Goal: Complete application form

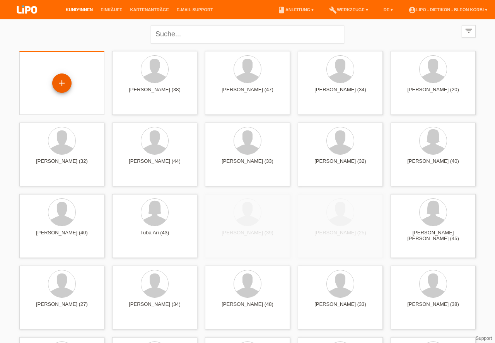
click at [60, 81] on div "+" at bounding box center [62, 83] width 19 height 13
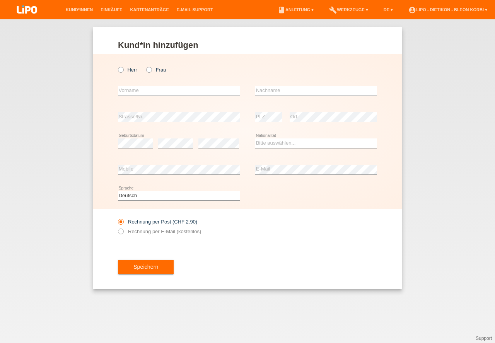
click at [118, 66] on div "Herr Frau" at bounding box center [179, 70] width 122 height 16
click at [117, 66] on icon at bounding box center [117, 66] width 0 height 0
click at [121, 69] on input "Herr" at bounding box center [120, 69] width 5 height 5
radio input "true"
click at [131, 89] on input "text" at bounding box center [179, 91] width 122 height 10
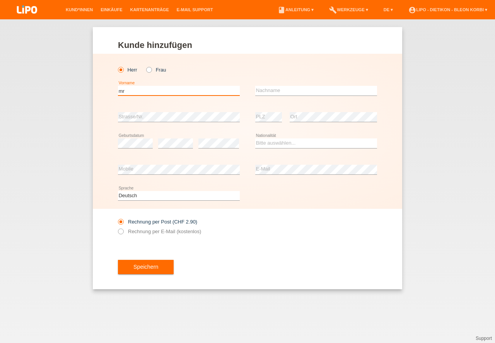
type input "m"
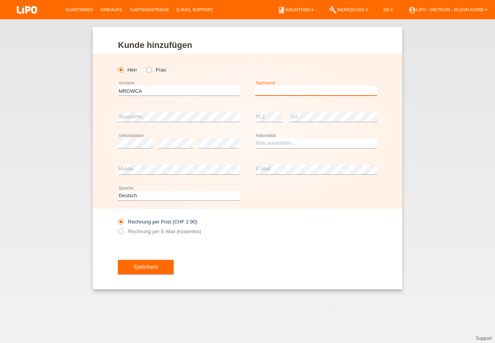
click at [292, 91] on input "text" at bounding box center [316, 91] width 122 height 10
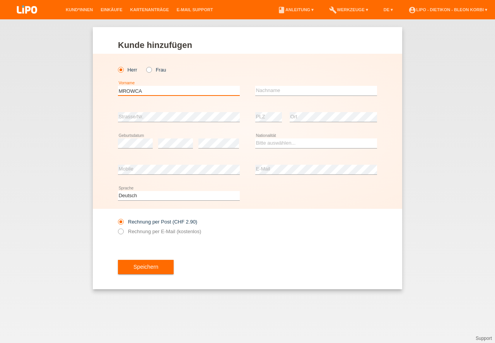
click at [168, 95] on input "MROWCA" at bounding box center [179, 91] width 122 height 10
type input "Krzystof Damian"
click at [274, 104] on div "error Nachname" at bounding box center [316, 91] width 122 height 26
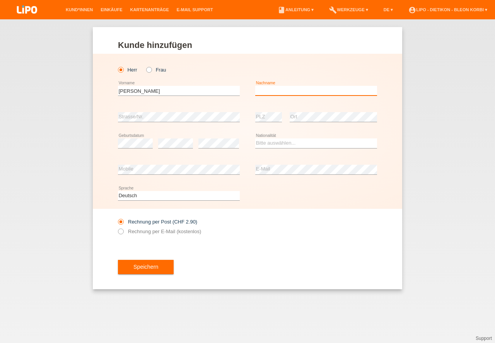
click at [281, 91] on input "text" at bounding box center [316, 91] width 122 height 10
type input "MROWCA"
click at [204, 135] on div "error" at bounding box center [218, 143] width 41 height 26
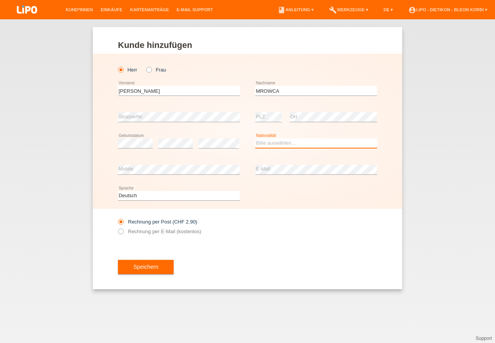
click at [277, 144] on select "Bitte auswählen... Schweiz Deutschland Liechtenstein Österreich ------------ Af…" at bounding box center [316, 142] width 122 height 9
select select "PL"
click at [0, 0] on option "Polen" at bounding box center [0, 0] width 0 height 0
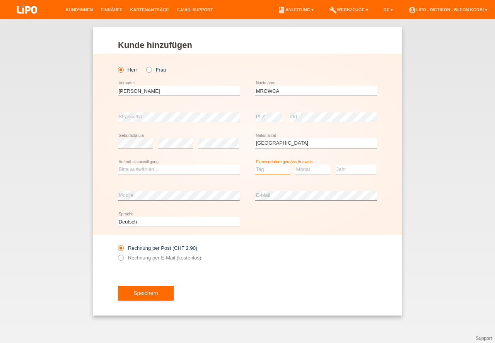
click at [282, 169] on select "Tag 01 02 03 04 05 06 07 08 09 10 11" at bounding box center [272, 169] width 35 height 9
select select "13"
click at [0, 0] on option "13" at bounding box center [0, 0] width 0 height 0
click at [309, 166] on select "Monat 01 02 03 04 05 06 07 08 09 10 11" at bounding box center [313, 169] width 35 height 9
select select "06"
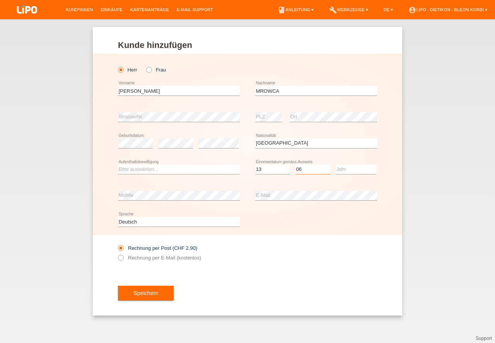
click at [0, 0] on option "06" at bounding box center [0, 0] width 0 height 0
click at [354, 173] on select "Jahr 2025 2024 2023 2022 2021 2020 2019 2018 2017 2016 2015 2014 2013 2012 2011…" at bounding box center [356, 169] width 41 height 9
select select "2022"
click at [0, 0] on option "2022" at bounding box center [0, 0] width 0 height 0
click at [173, 168] on select "Bitte auswählen... C B B - Flüchtlingsstatus Andere" at bounding box center [179, 169] width 122 height 9
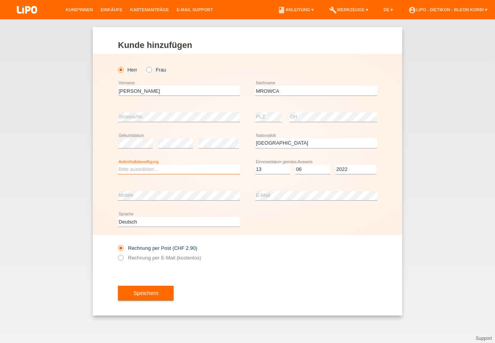
select select "B"
click at [0, 0] on option "B" at bounding box center [0, 0] width 0 height 0
click at [149, 256] on label "Rechnung per E-Mail (kostenlos)" at bounding box center [159, 258] width 83 height 6
click at [123, 256] on input "Rechnung per E-Mail (kostenlos)" at bounding box center [120, 260] width 5 height 10
radio input "true"
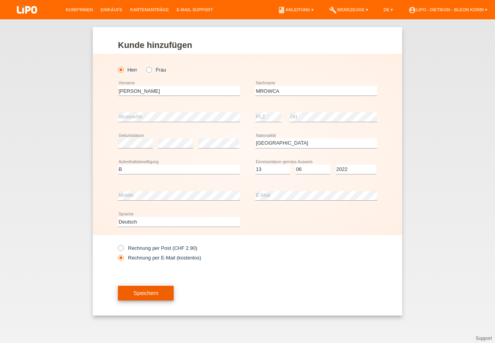
click at [149, 292] on button "Speichern" at bounding box center [146, 293] width 56 height 15
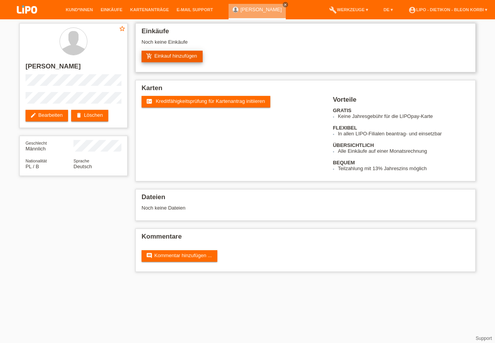
click at [163, 55] on link "add_shopping_cart Einkauf hinzufügen" at bounding box center [172, 57] width 61 height 12
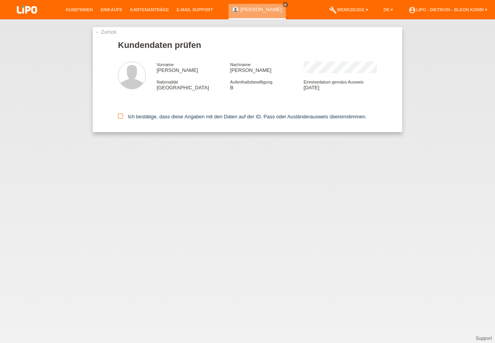
drag, startPoint x: 123, startPoint y: 115, endPoint x: 121, endPoint y: 120, distance: 4.8
click at [123, 116] on icon at bounding box center [120, 116] width 5 height 5
click at [118, 117] on icon at bounding box center [120, 116] width 5 height 5
click at [118, 117] on input "Ich bestätige, dass diese Angaben mit den Daten auf der ID, Pass oder Ausländer…" at bounding box center [120, 116] width 5 height 5
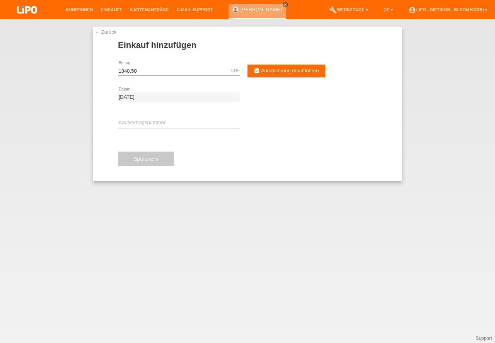
type input "1348.50"
click at [152, 121] on input "text" at bounding box center [179, 123] width 122 height 10
type input "x"
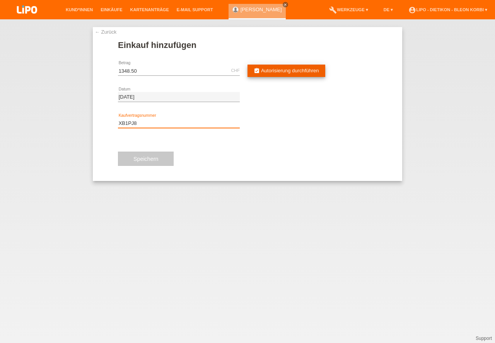
type input "XB1PJ8"
click at [259, 72] on icon "assignment_turned_in" at bounding box center [257, 71] width 6 height 6
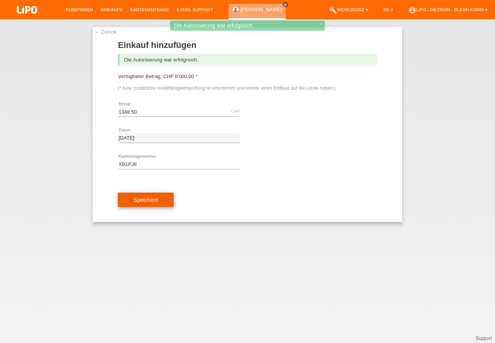
click at [149, 199] on button "Speichern" at bounding box center [146, 200] width 56 height 15
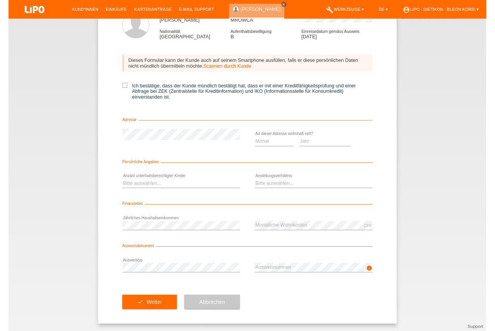
scroll to position [51, 0]
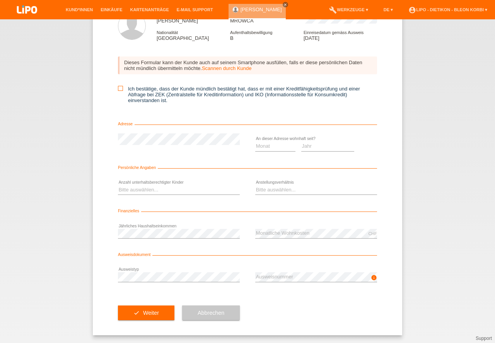
click at [120, 91] on label "Ich bestätige, dass der Kunde mündlich bestätigt hat, dass er mit einer Kreditf…" at bounding box center [247, 94] width 259 height 17
click at [120, 91] on input "Ich bestätige, dass der Kunde mündlich bestätigt hat, dass er mit einer Kreditf…" at bounding box center [120, 88] width 5 height 5
checkbox input "true"
click at [264, 145] on select "Monat 01 02 03 04 05 06 07 08 09 10" at bounding box center [275, 146] width 40 height 9
click at [151, 195] on div "Bitte auswählen... 0 1 2 3 4 5 6 7 8 9 error" at bounding box center [179, 190] width 122 height 26
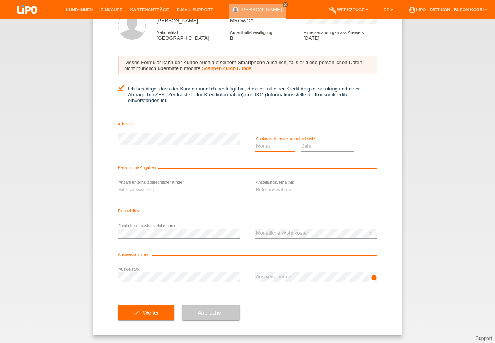
click at [273, 147] on select "Monat 01 02 03 04 05 06 07 08 09 10" at bounding box center [275, 146] width 40 height 9
click at [265, 142] on select "Monat 01 02 03 04 05 06 07 08 09 10" at bounding box center [275, 146] width 40 height 9
click at [277, 148] on select "Monat 01 02 03 04 05 06 07 08 09 10" at bounding box center [275, 146] width 40 height 9
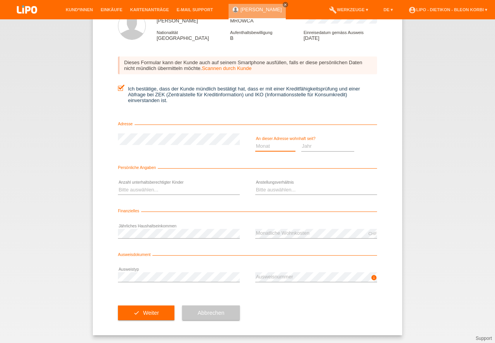
click at [279, 147] on select "Monat 01 02 03 04 05 06 07 08 09 10" at bounding box center [275, 146] width 40 height 9
click at [283, 145] on select "Monat 01 02 03 04 05 06 07 08 09 10" at bounding box center [275, 146] width 40 height 9
select select "09"
click at [0, 0] on option "09" at bounding box center [0, 0] width 0 height 0
click at [318, 145] on select "Jahr 2025 2024 2023 2022 2021 2020 2019 2018 2017 2016 2015 2014 2013 2012 2011…" at bounding box center [327, 146] width 53 height 9
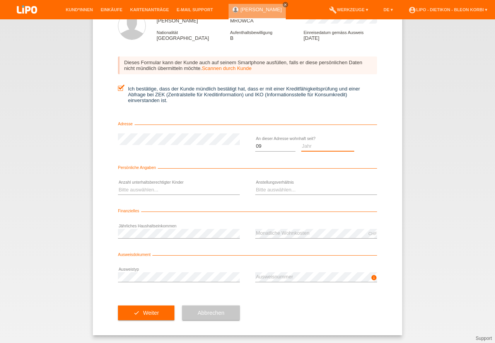
select select "2024"
click at [0, 0] on option "2024" at bounding box center [0, 0] width 0 height 0
click at [167, 183] on div "Bitte auswählen... 0 1 2 3 4 5 6 7 8 9 error" at bounding box center [179, 190] width 122 height 26
click at [168, 186] on select "Bitte auswählen... 0 1 2 3 4 5 6 7 8 9" at bounding box center [179, 189] width 122 height 9
click at [176, 185] on select "Bitte auswählen... 0 1 2 3 4 5 6 7 8 9" at bounding box center [179, 189] width 122 height 9
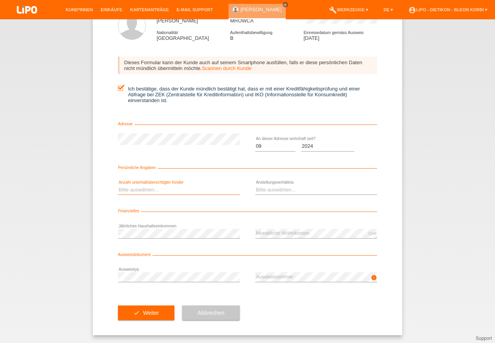
click at [177, 186] on select "Bitte auswählen... 0 1 2 3 4 5 6 7 8 9" at bounding box center [179, 189] width 122 height 9
click at [176, 186] on select "Bitte auswählen... 0 1 2 3 4 5 6 7 8 9" at bounding box center [179, 189] width 122 height 9
click at [268, 186] on select "Bitte auswählen... Unbefristet Befristet Lehrling/Student Pensioniert Nicht arb…" at bounding box center [316, 189] width 122 height 9
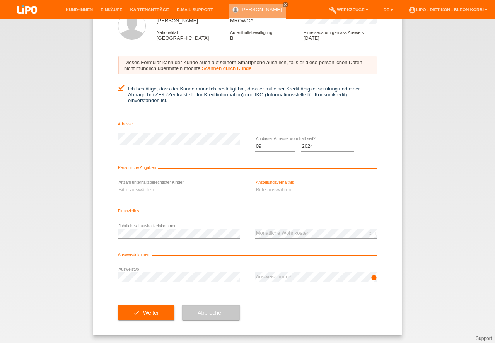
click at [282, 187] on select "Bitte auswählen... Unbefristet Befristet Lehrling/Student Pensioniert Nicht arb…" at bounding box center [316, 189] width 122 height 9
select select "TEMPORARY"
click at [0, 0] on option "Befristet" at bounding box center [0, 0] width 0 height 0
click at [151, 263] on form "Kreditfähigkeitsprüfung (KKG) Vorname Krzystof Damian Nachname MROWCA Nationali…" at bounding box center [247, 163] width 259 height 345
click at [192, 195] on div "Bitte auswählen... 0 1 2 3 4 5 6 7 8 9 error" at bounding box center [179, 190] width 122 height 26
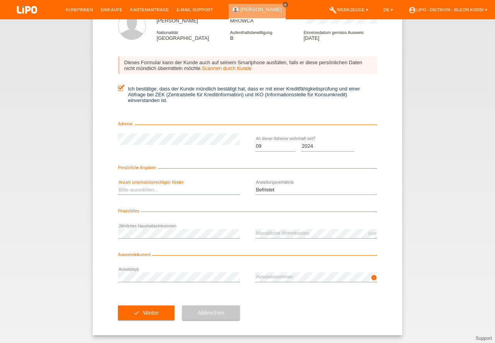
click at [186, 188] on select "Bitte auswählen... 0 1 2 3 4 5 6 7 8 9" at bounding box center [179, 189] width 122 height 9
click at [185, 188] on select "Bitte auswählen... 0 1 2 3 4 5 6 7 8 9" at bounding box center [179, 189] width 122 height 9
click at [165, 193] on select "Bitte auswählen... 0 1 2 3 4 5 6 7 8 9" at bounding box center [179, 189] width 122 height 9
select select "0"
click at [0, 0] on option "0" at bounding box center [0, 0] width 0 height 0
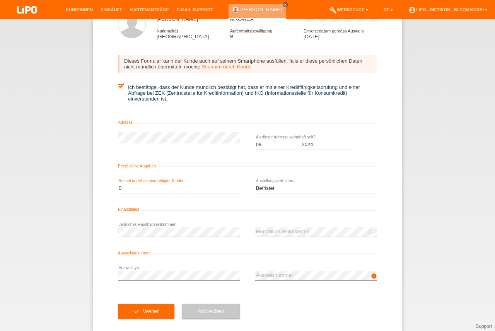
scroll to position [63, 0]
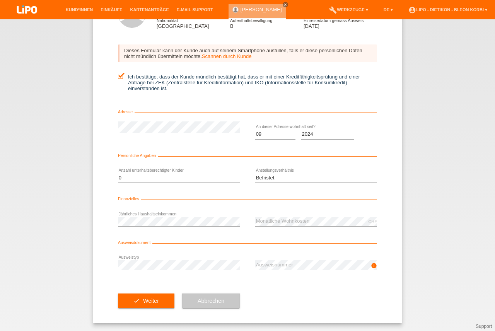
click at [154, 250] on form "Kreditfähigkeitsprüfung (KKG) Vorname Krzystof Damian Nachname MROWCA Nationali…" at bounding box center [247, 151] width 259 height 345
click at [137, 303] on button "check Weiter" at bounding box center [146, 301] width 56 height 15
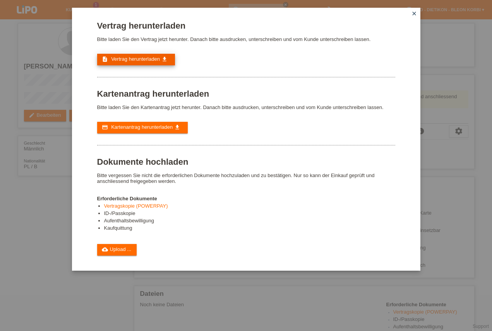
click at [148, 63] on link "description Vertrag herunterladen get_app" at bounding box center [136, 60] width 78 height 12
click at [465, 206] on div "Vertrag herunterladen Bitte laden Sie den Vertrag jetzt herunter. Danach bitte …" at bounding box center [246, 165] width 492 height 331
drag, startPoint x: 437, startPoint y: 215, endPoint x: 436, endPoint y: 203, distance: 12.0
click at [438, 213] on div "Vertrag herunterladen Bitte laden Sie den Vertrag jetzt herunter. Danach bitte …" at bounding box center [246, 165] width 492 height 331
click at [458, 111] on div "Vertrag herunterladen Bitte laden Sie den Vertrag jetzt herunter. Danach bitte …" at bounding box center [246, 165] width 492 height 331
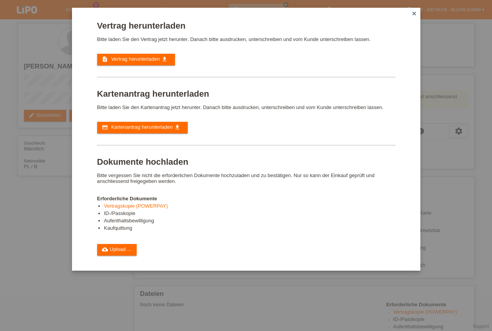
click at [234, 331] on div "Vertrag herunterladen Bitte laden Sie den Vertrag jetzt herunter. Danach bitte …" at bounding box center [246, 165] width 492 height 331
click at [417, 13] on icon "close" at bounding box center [414, 13] width 6 height 6
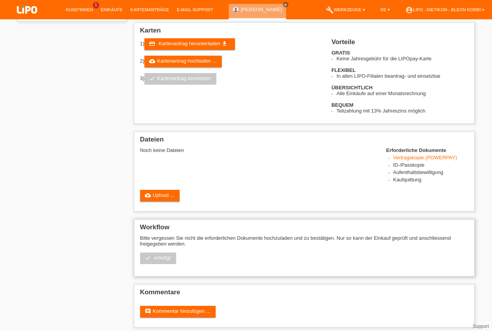
scroll to position [159, 0]
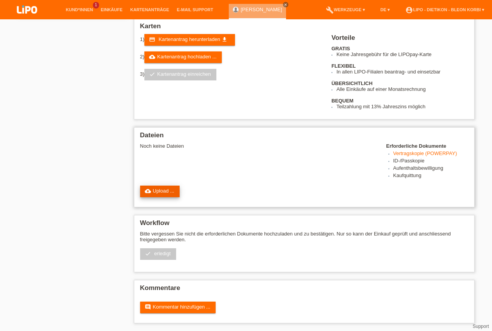
click at [165, 190] on link "cloud_upload Upload ..." at bounding box center [160, 192] width 40 height 12
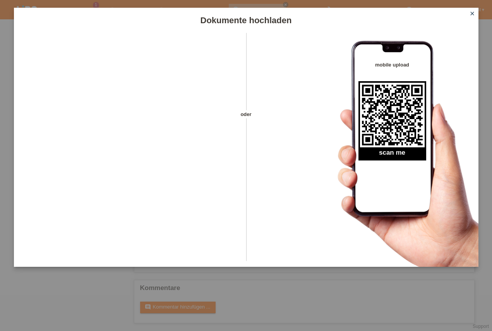
click at [471, 16] on icon "close" at bounding box center [472, 13] width 6 height 6
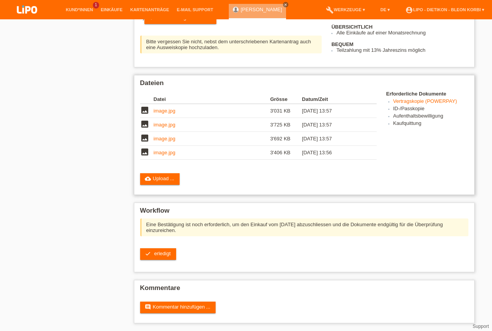
scroll to position [195, 0]
click at [161, 180] on link "cloud_upload Upload ..." at bounding box center [160, 179] width 40 height 12
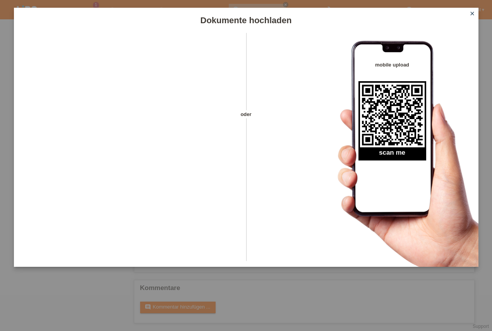
click at [472, 12] on icon "close" at bounding box center [472, 13] width 6 height 6
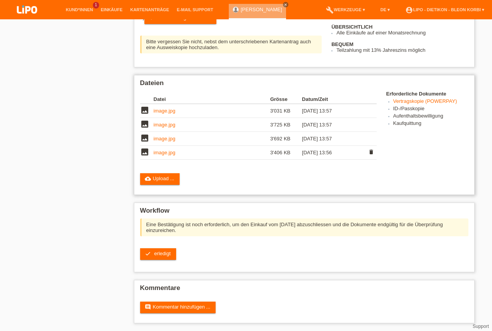
scroll to position [195, 0]
click at [168, 250] on link "check erledigt" at bounding box center [158, 254] width 36 height 12
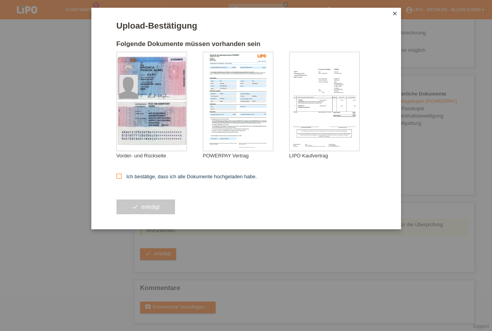
click at [136, 177] on label "Ich bestätige, dass ich alle Dokumente hochgeladen habe." at bounding box center [186, 177] width 140 height 6
click at [121, 177] on input "Ich bestätige, dass ich alle Dokumente hochgeladen habe." at bounding box center [118, 176] width 5 height 5
checkbox input "true"
click at [149, 211] on button "check erledigt" at bounding box center [145, 207] width 59 height 15
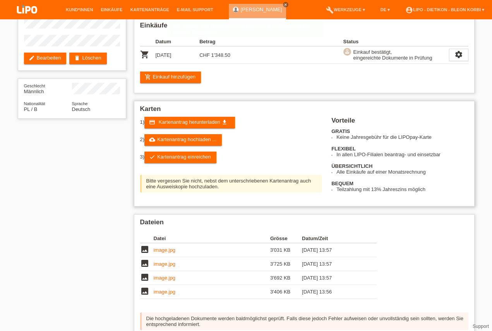
scroll to position [123, 0]
